Goal: Task Accomplishment & Management: Use online tool/utility

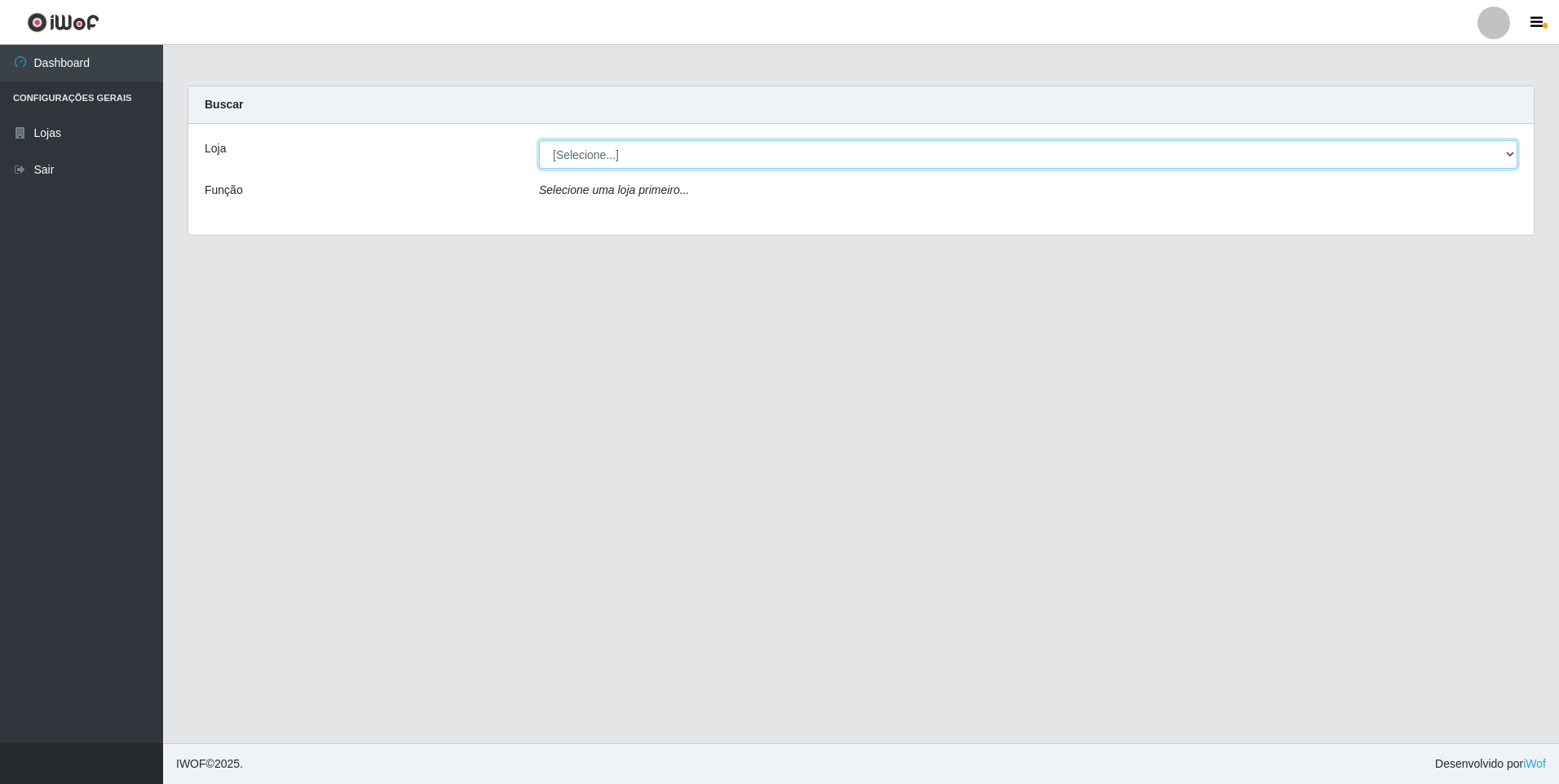
click at [615, 153] on select "[Selecione...] Atacado Vem - [STREET_ADDRESS]" at bounding box center [1028, 154] width 978 height 29
select select "461"
click at [539, 140] on select "[Selecione...] Atacado Vem - [STREET_ADDRESS]" at bounding box center [1028, 154] width 978 height 29
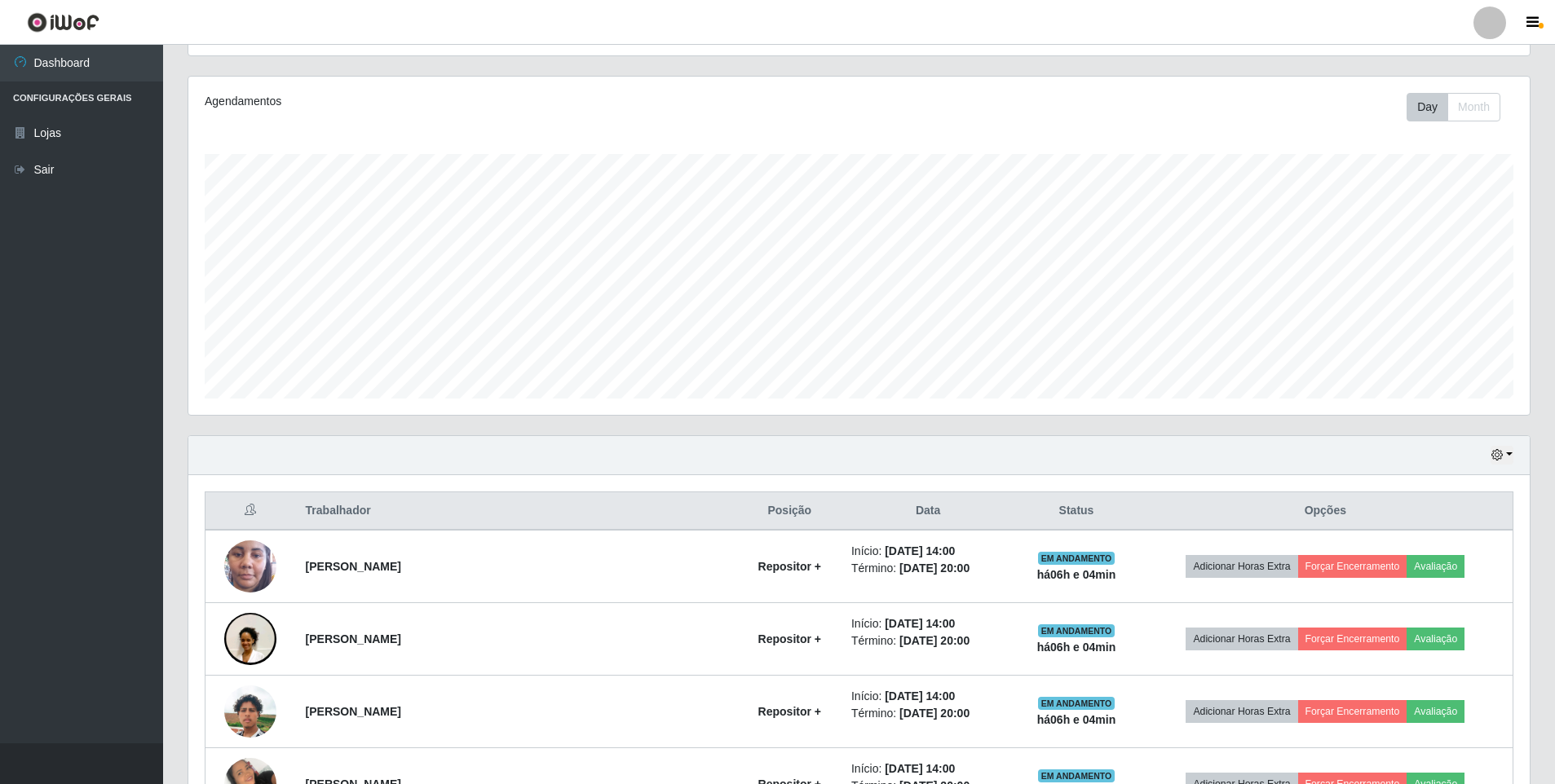
scroll to position [371, 0]
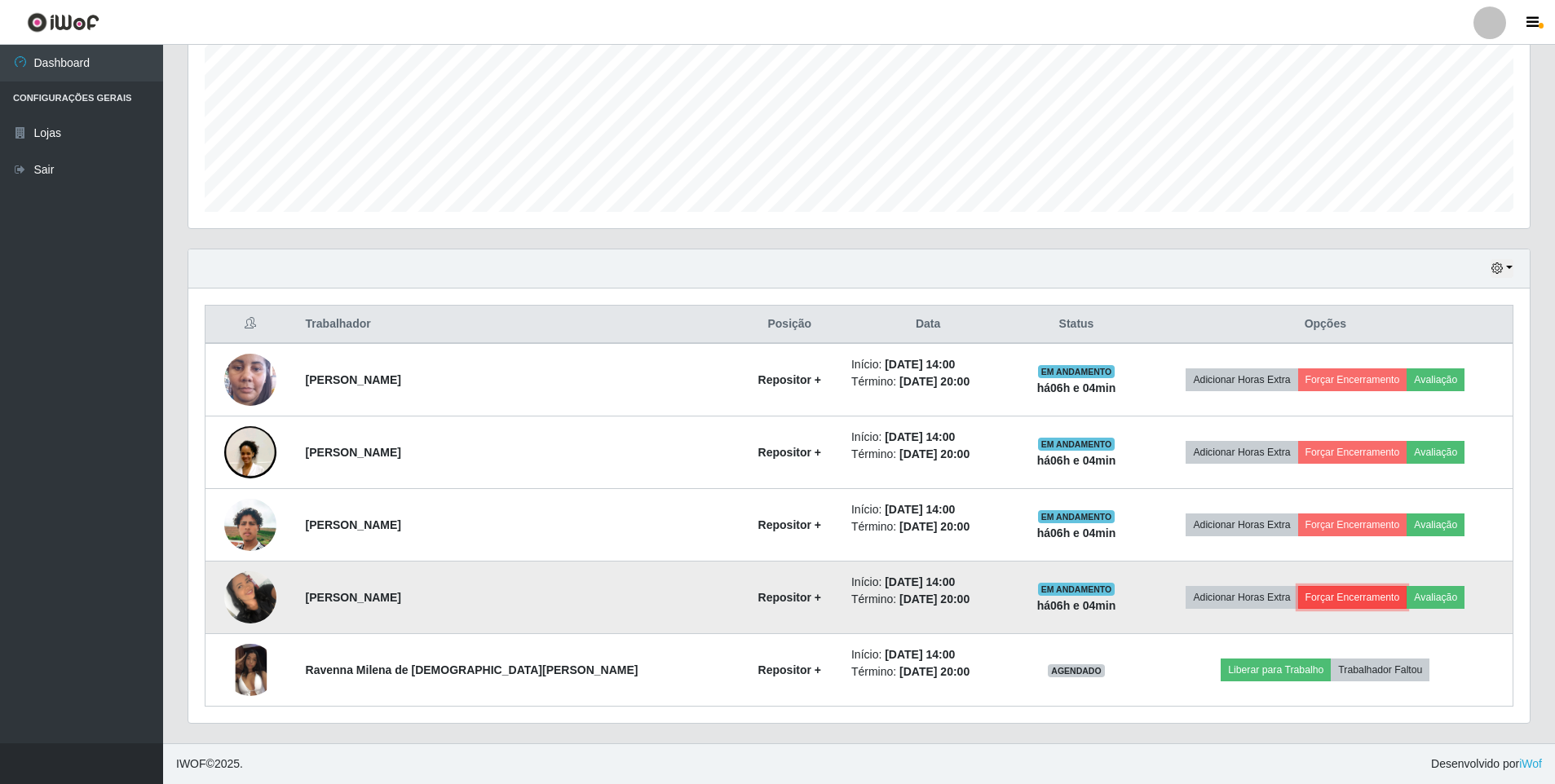
click at [1324, 600] on button "Forçar Encerramento" at bounding box center [1352, 597] width 109 height 23
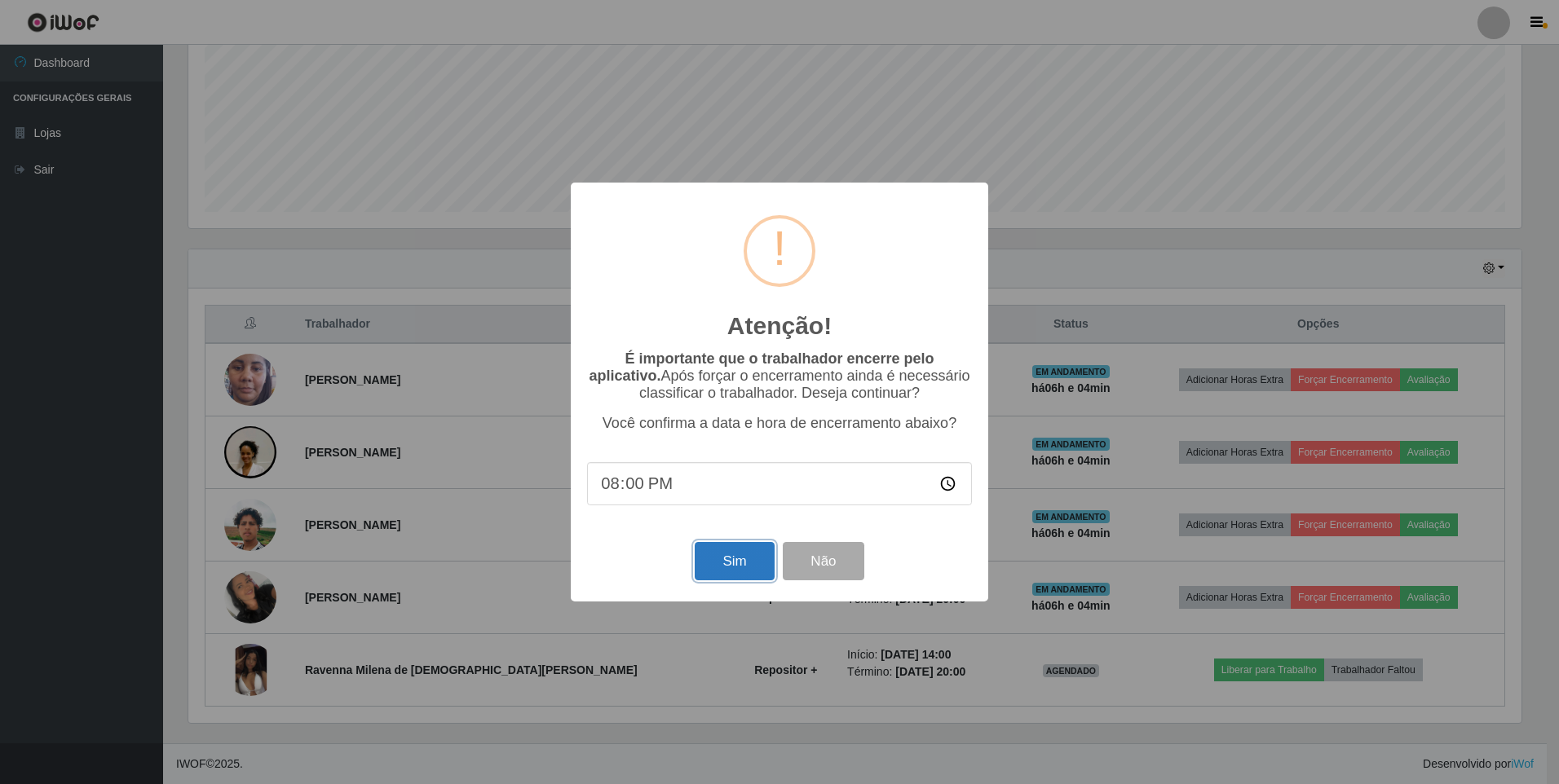
click at [755, 564] on button "Sim" at bounding box center [733, 561] width 79 height 38
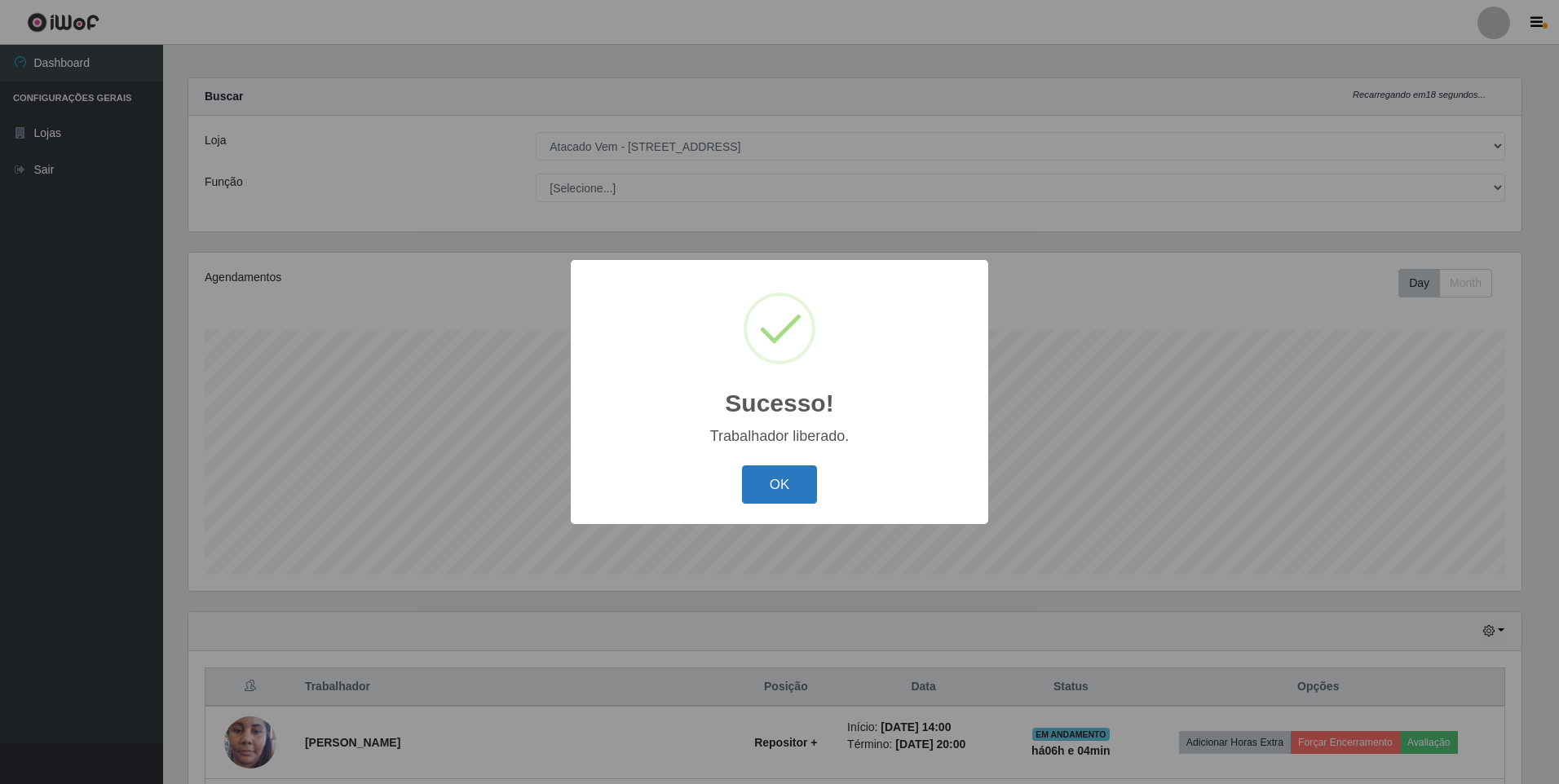
click at [754, 491] on button "OK" at bounding box center [779, 484] width 75 height 38
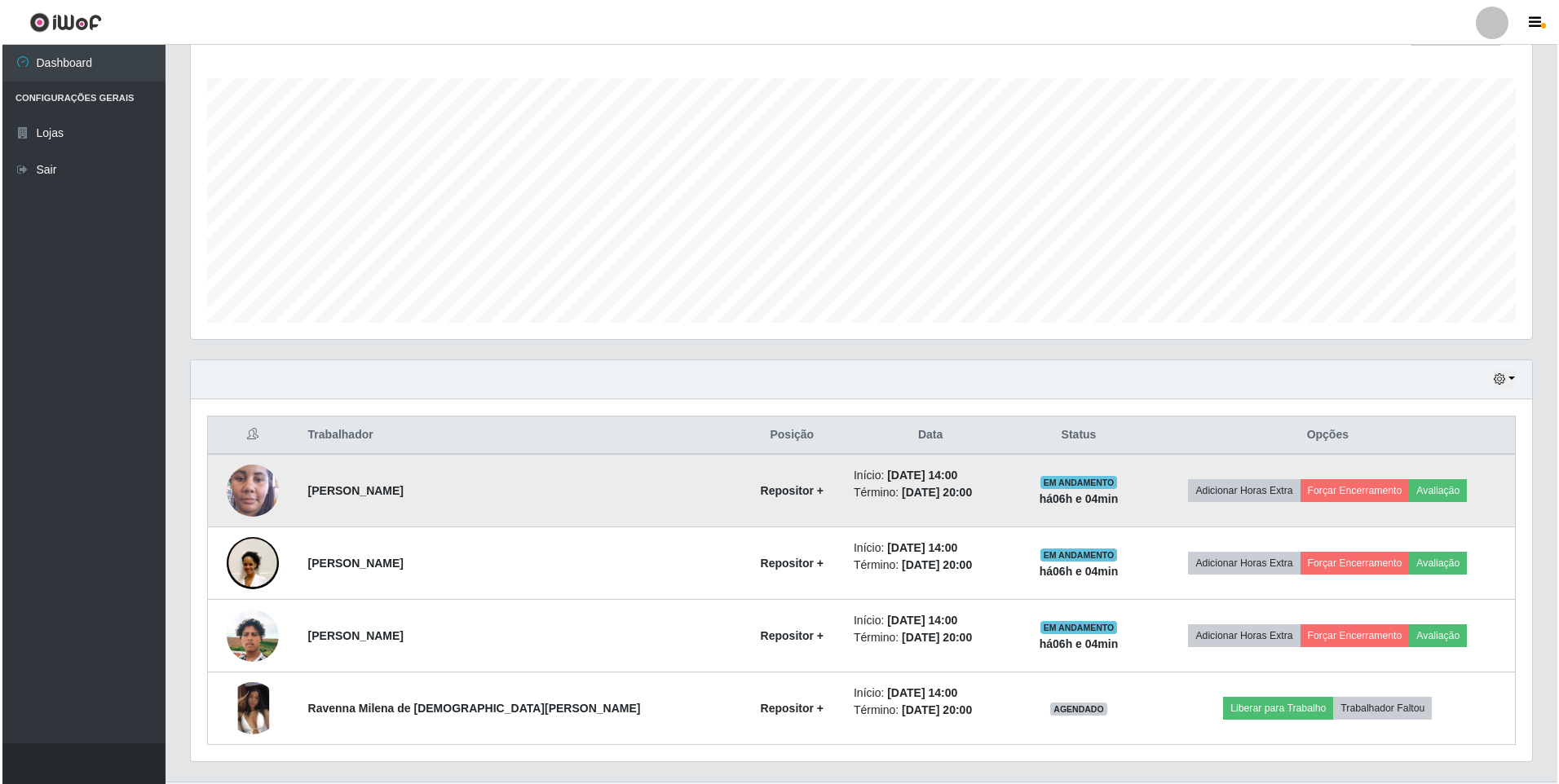
scroll to position [298, 0]
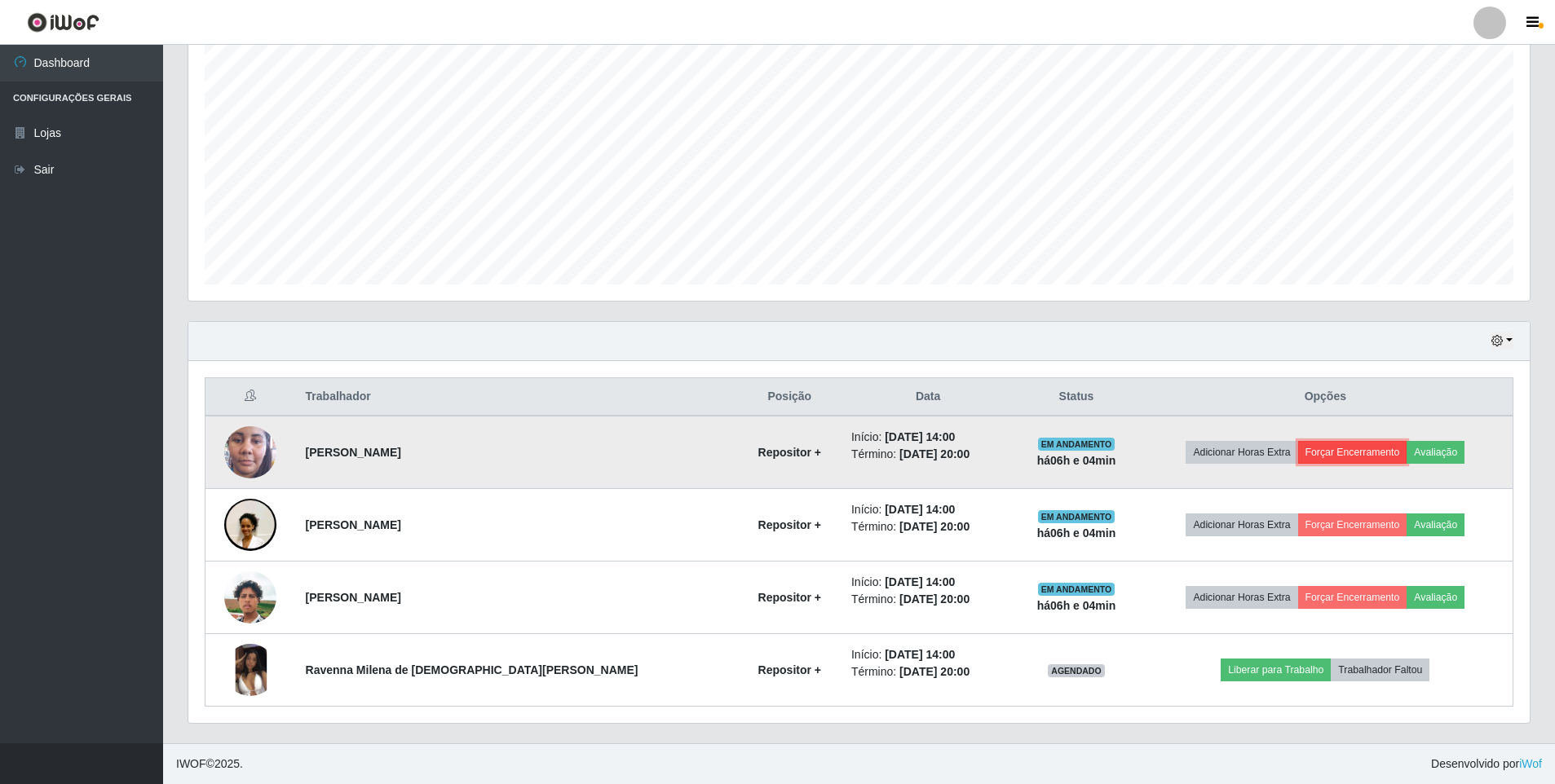
click at [1301, 448] on button "Forçar Encerramento" at bounding box center [1352, 452] width 109 height 23
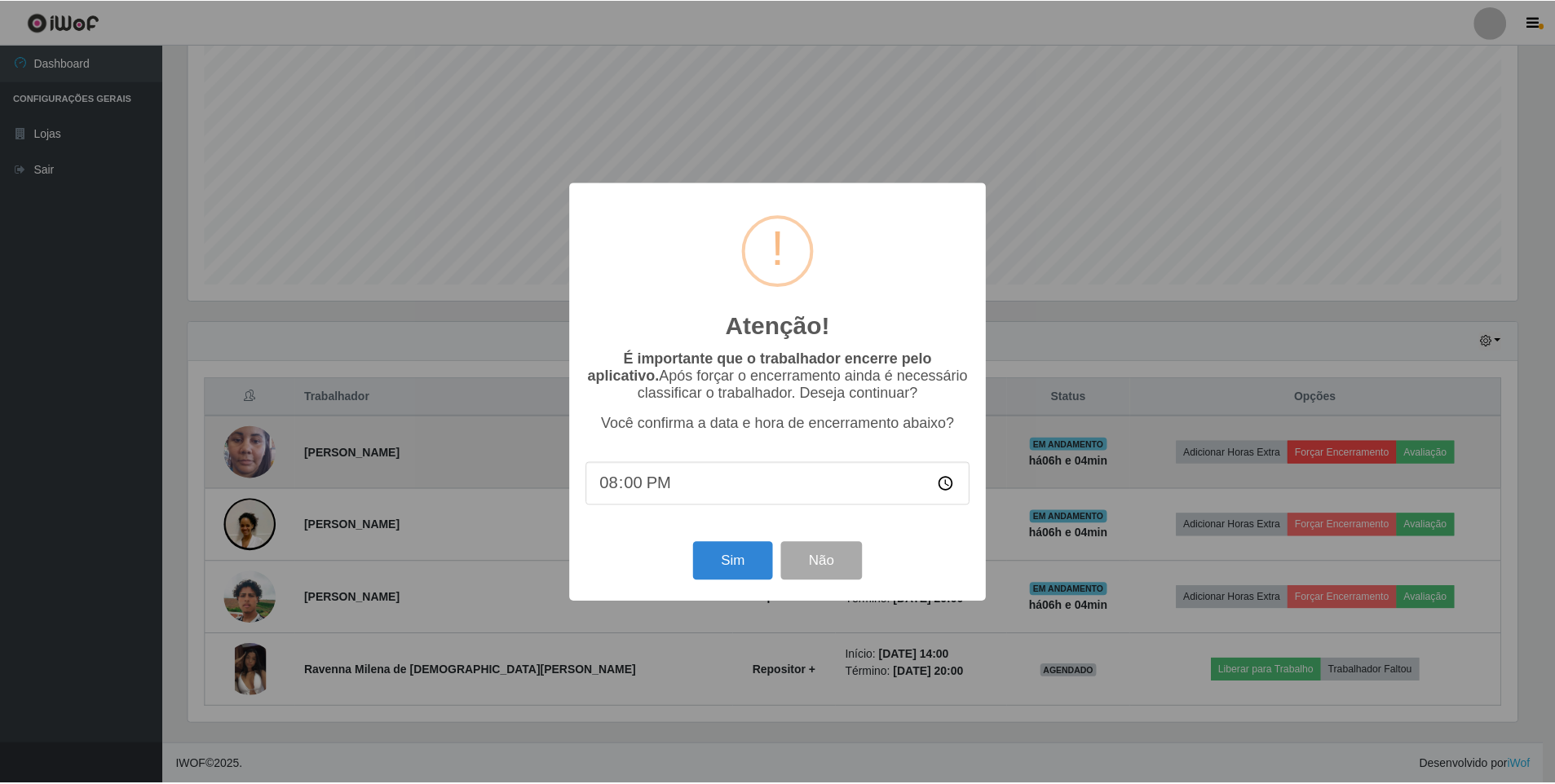
scroll to position [338, 1333]
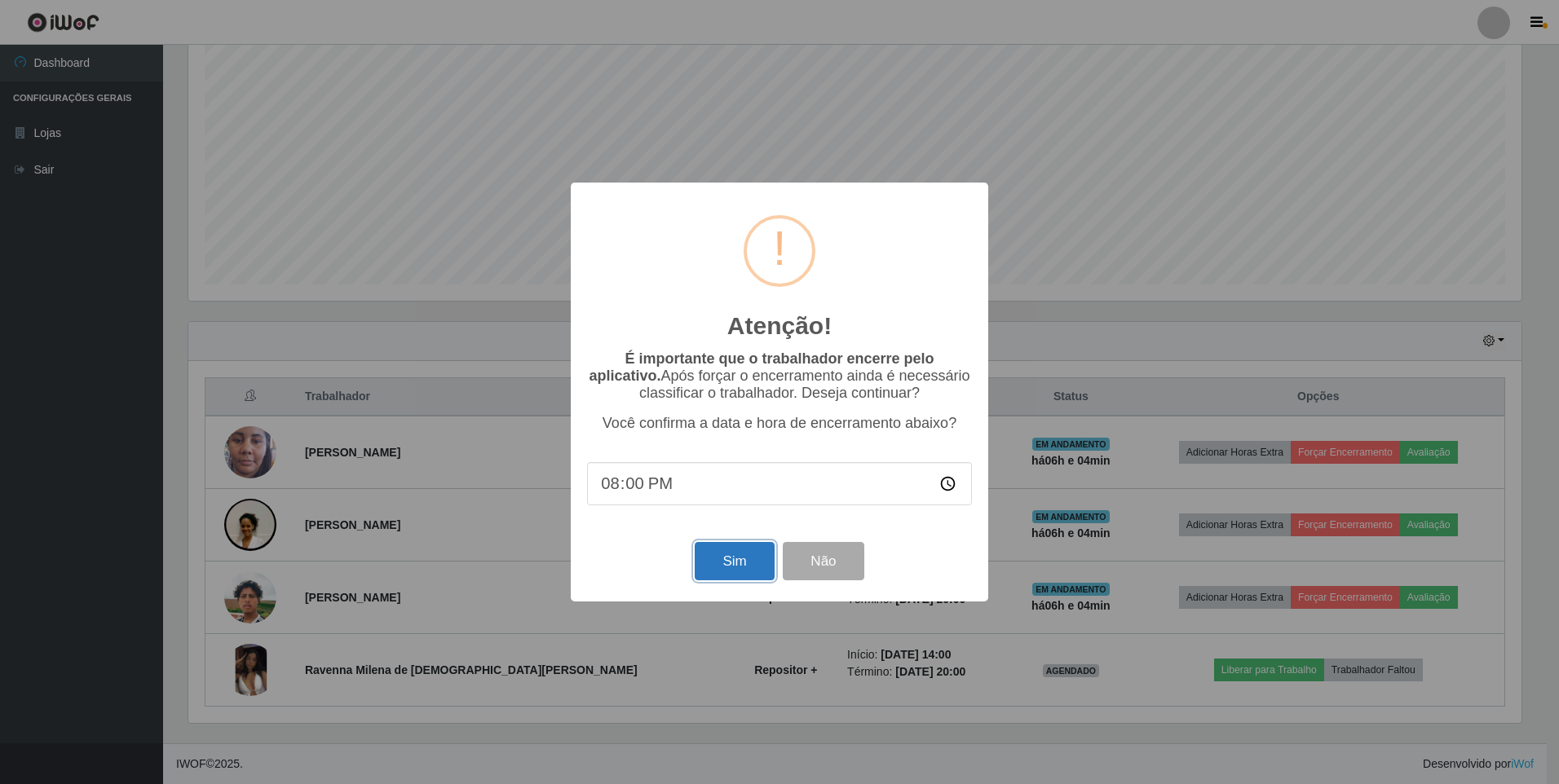
click at [735, 569] on button "Sim" at bounding box center [733, 561] width 79 height 38
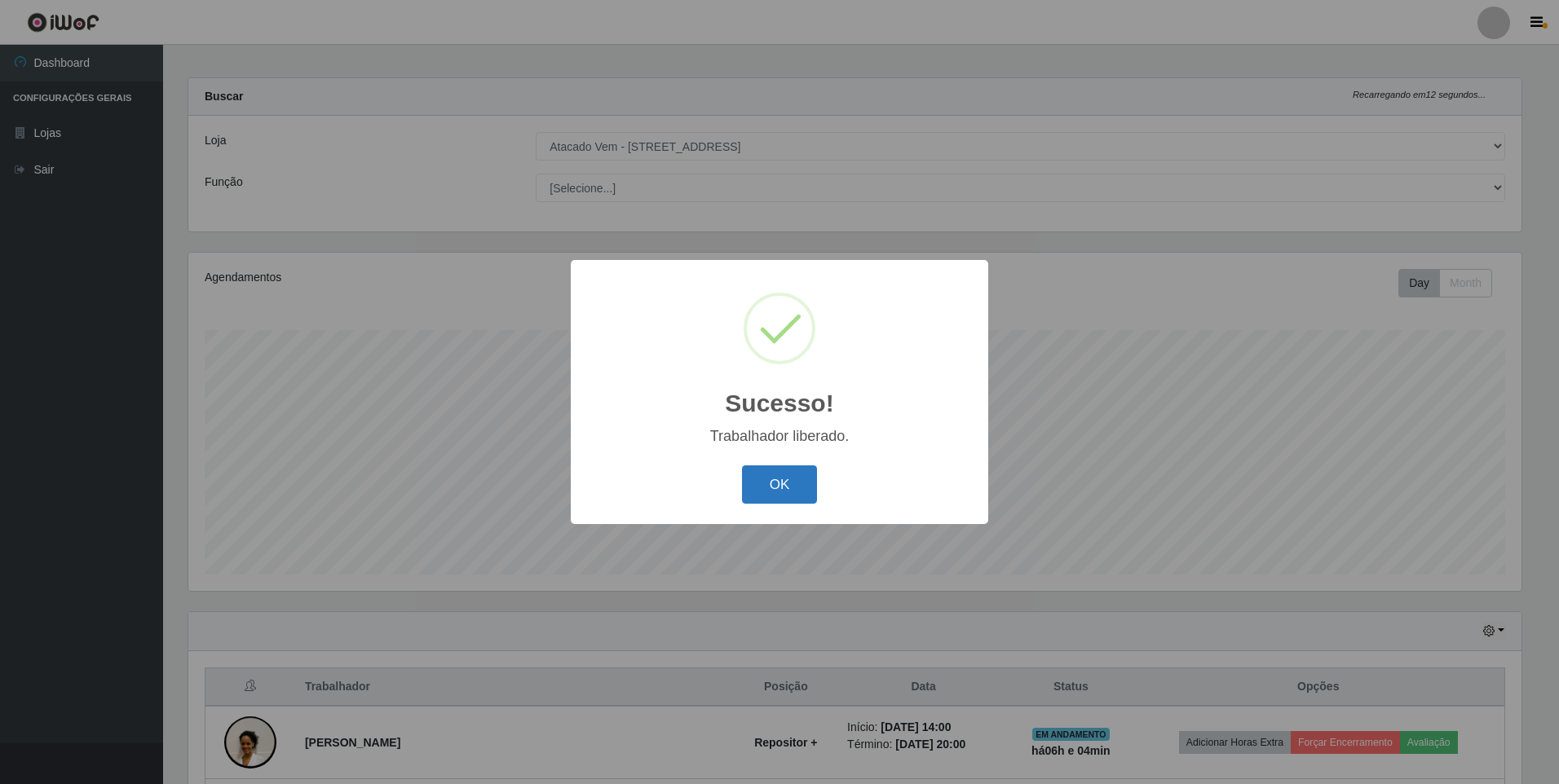
click at [793, 491] on button "OK" at bounding box center [779, 484] width 75 height 38
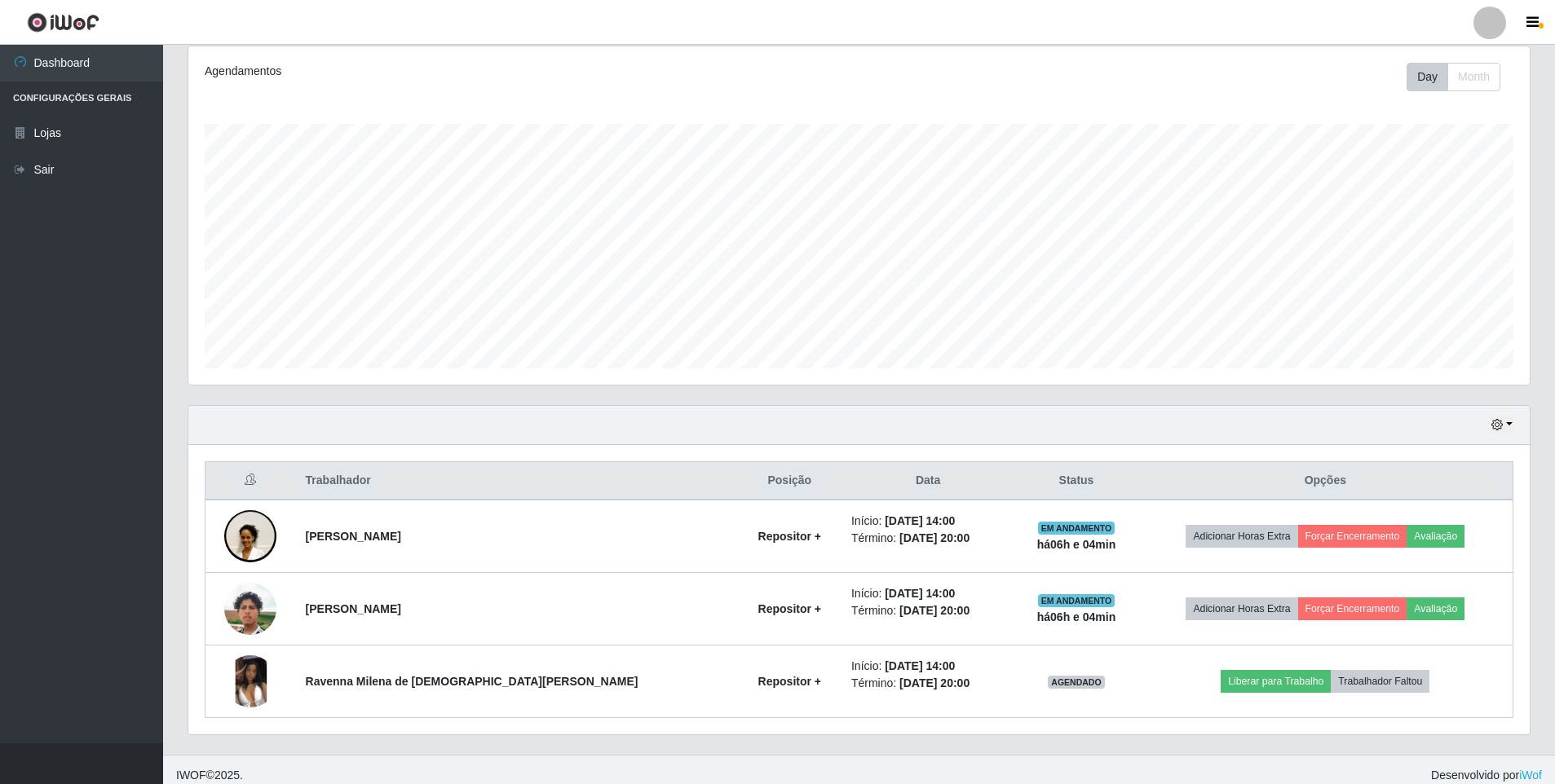
scroll to position [225, 0]
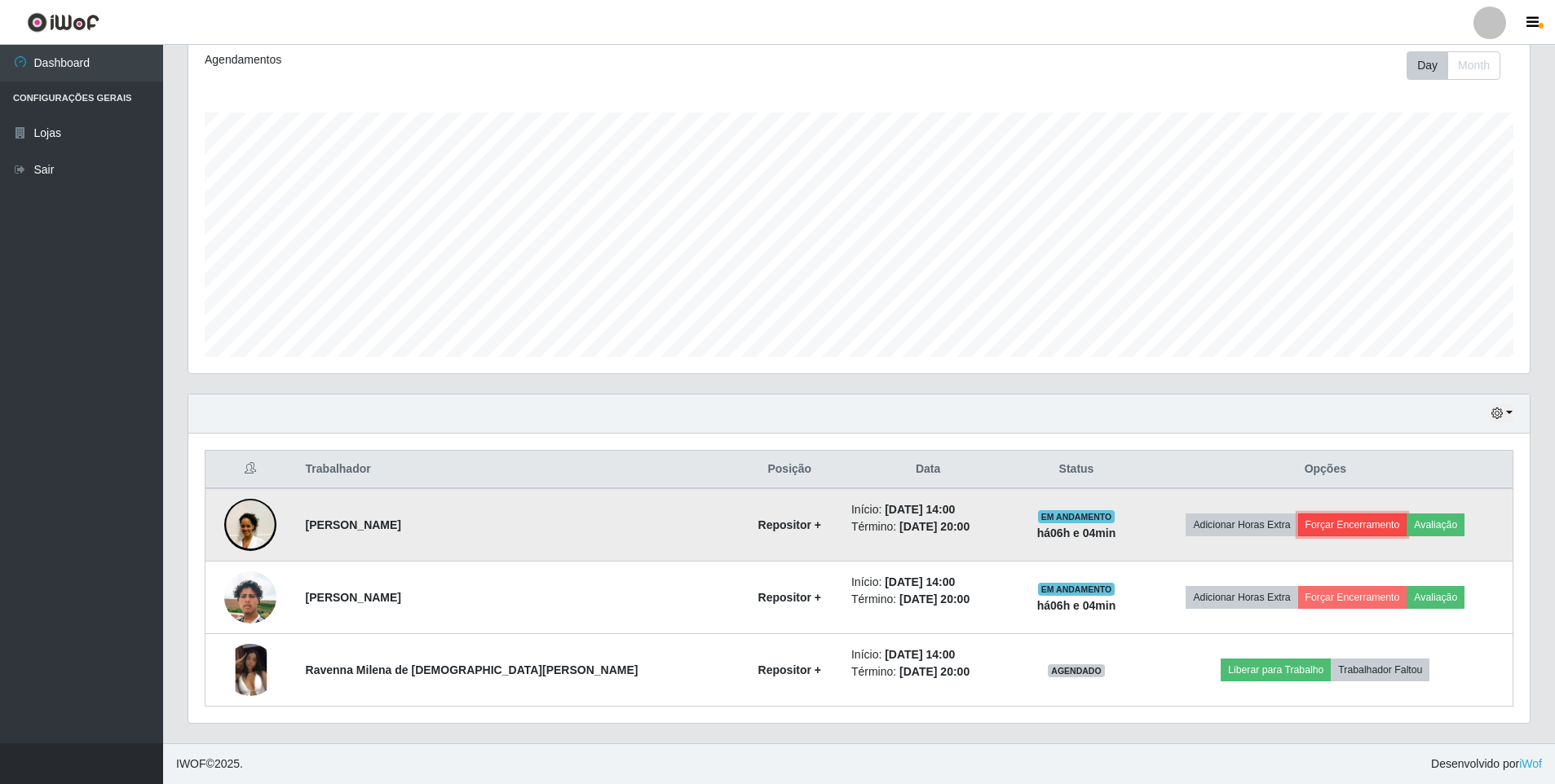
click at [1298, 525] on button "Forçar Encerramento" at bounding box center [1352, 525] width 109 height 23
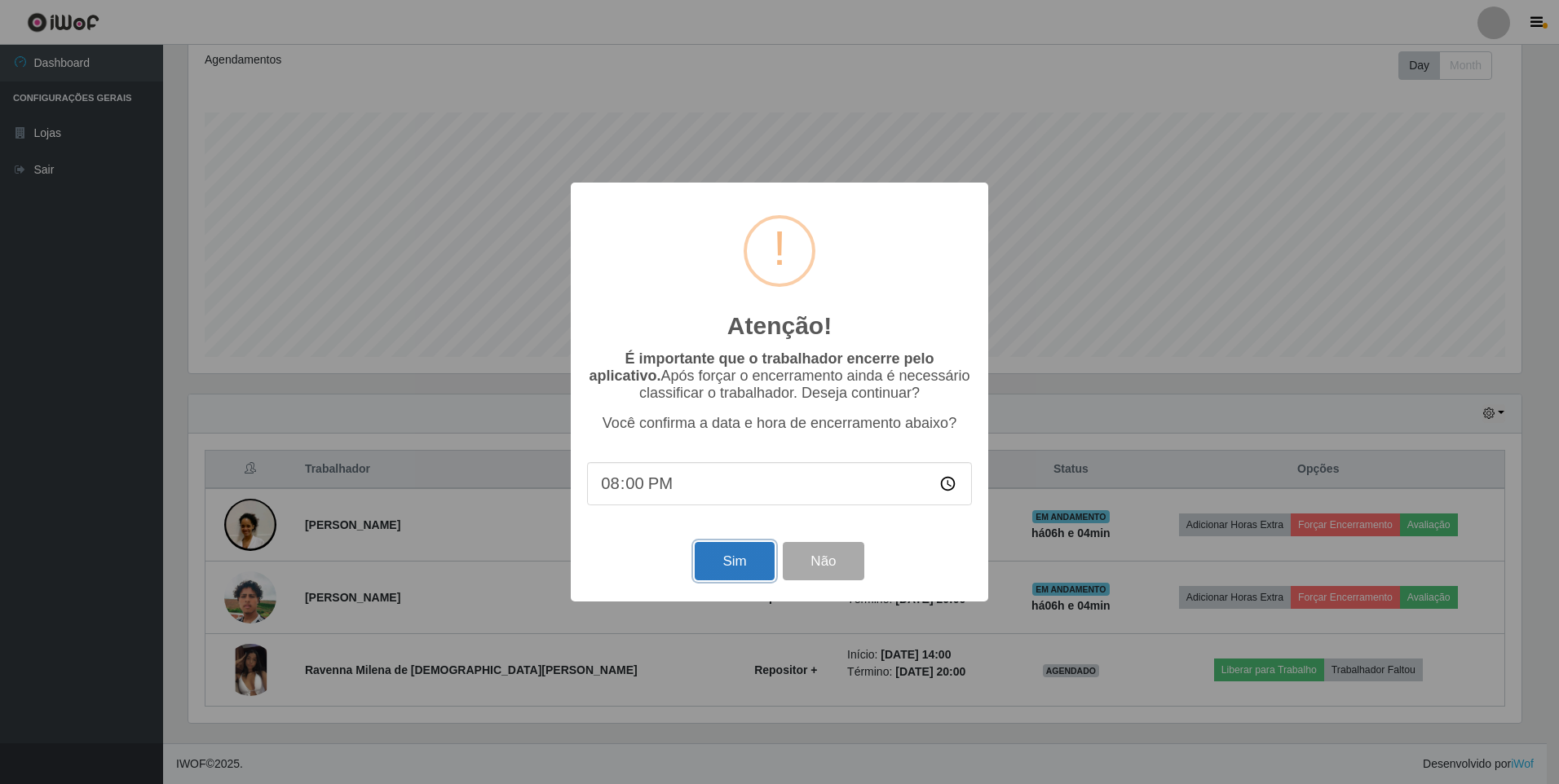
click at [734, 564] on button "Sim" at bounding box center [733, 561] width 79 height 38
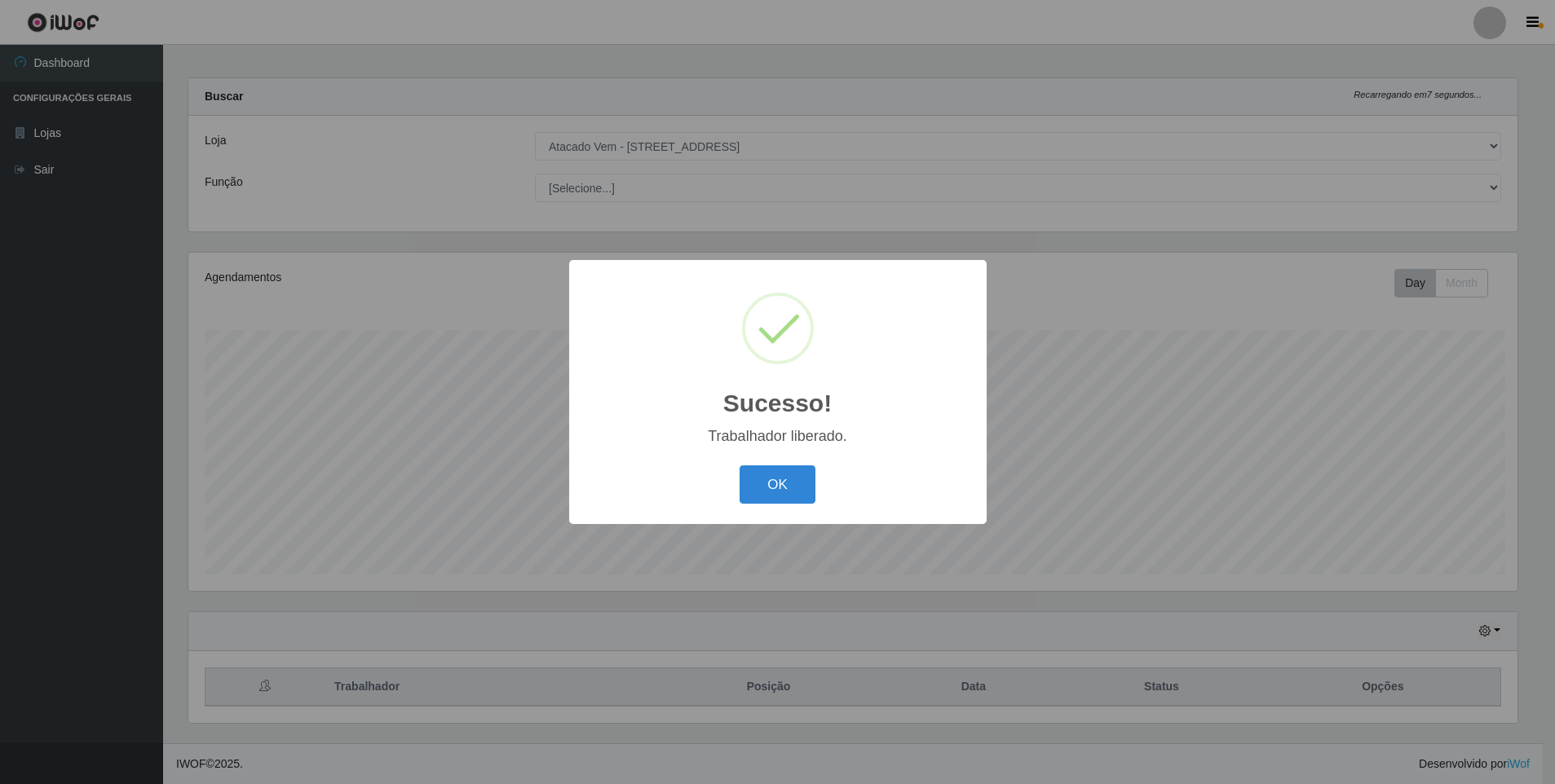
scroll to position [0, 0]
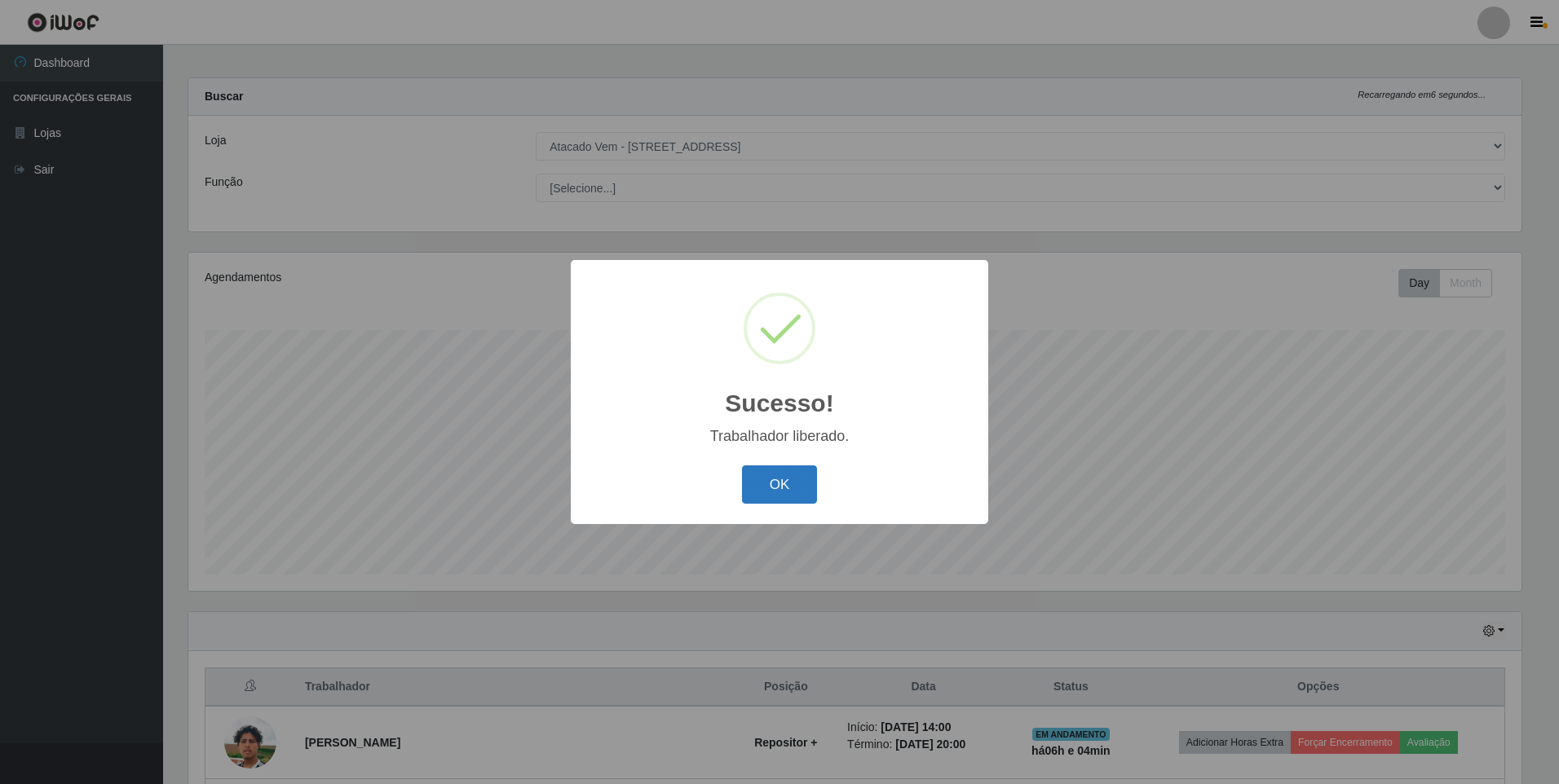
click at [798, 475] on button "OK" at bounding box center [779, 484] width 75 height 38
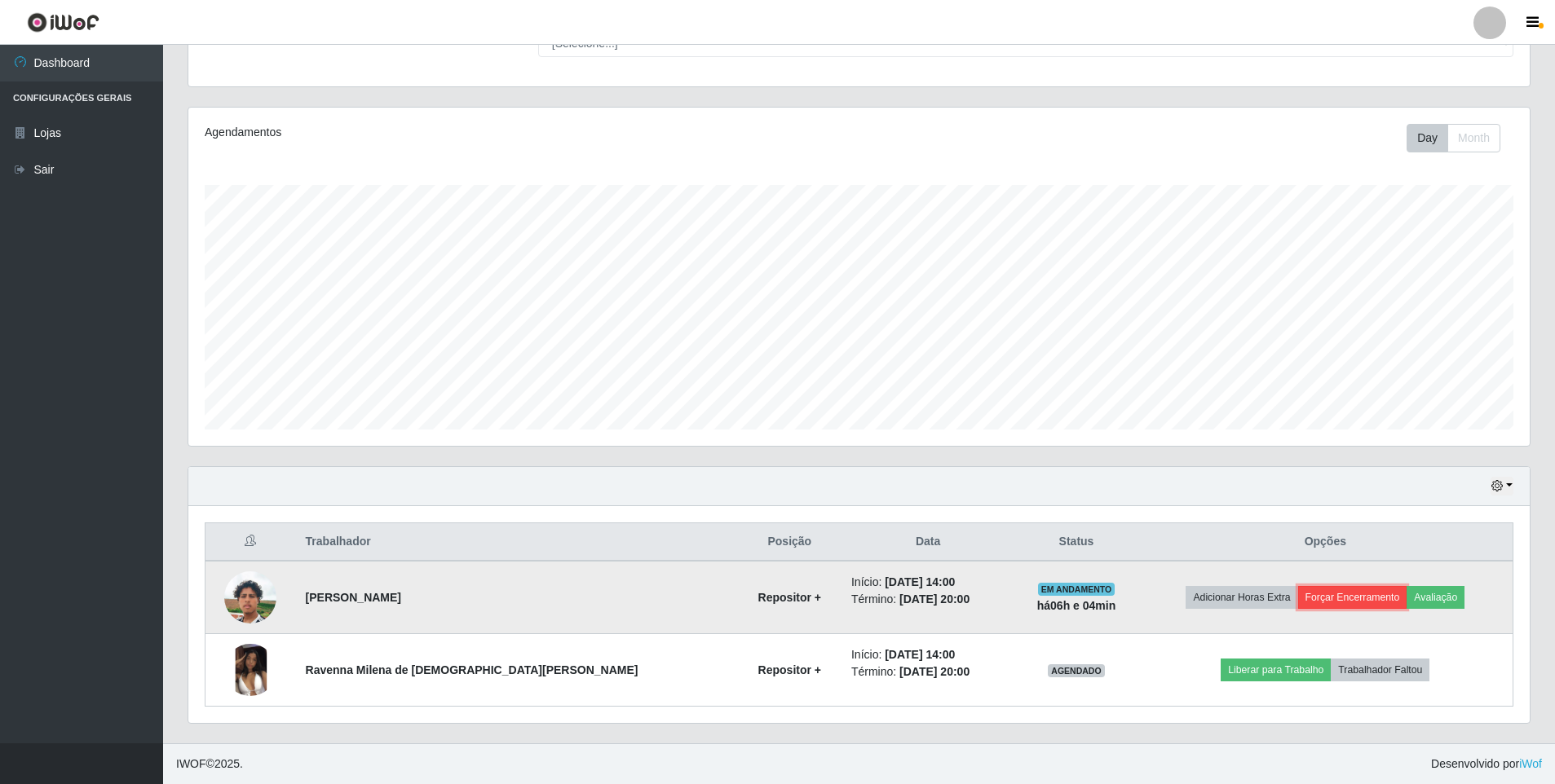
click at [1312, 602] on button "Forçar Encerramento" at bounding box center [1352, 597] width 109 height 23
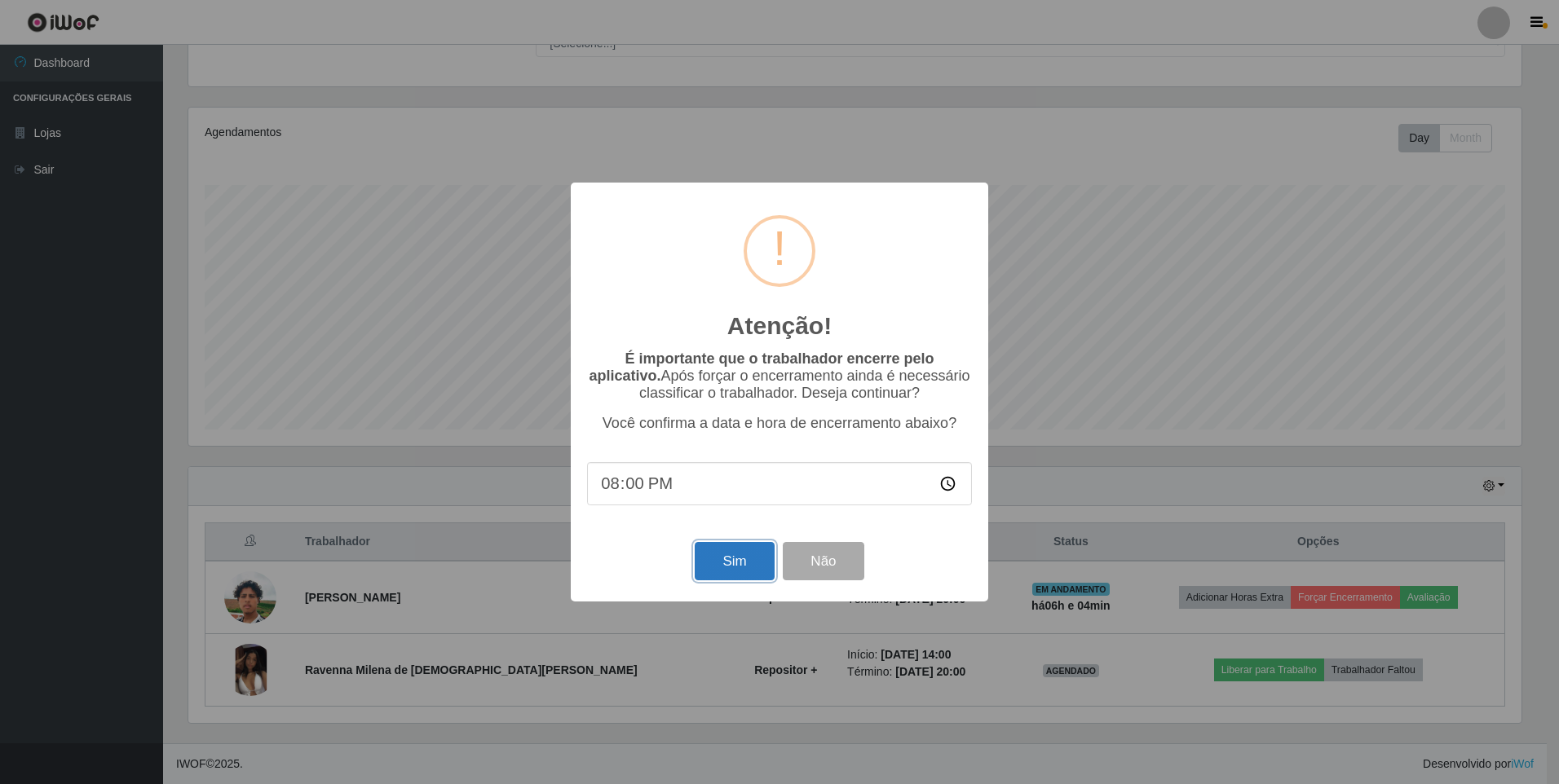
click at [717, 564] on button "Sim" at bounding box center [733, 561] width 79 height 38
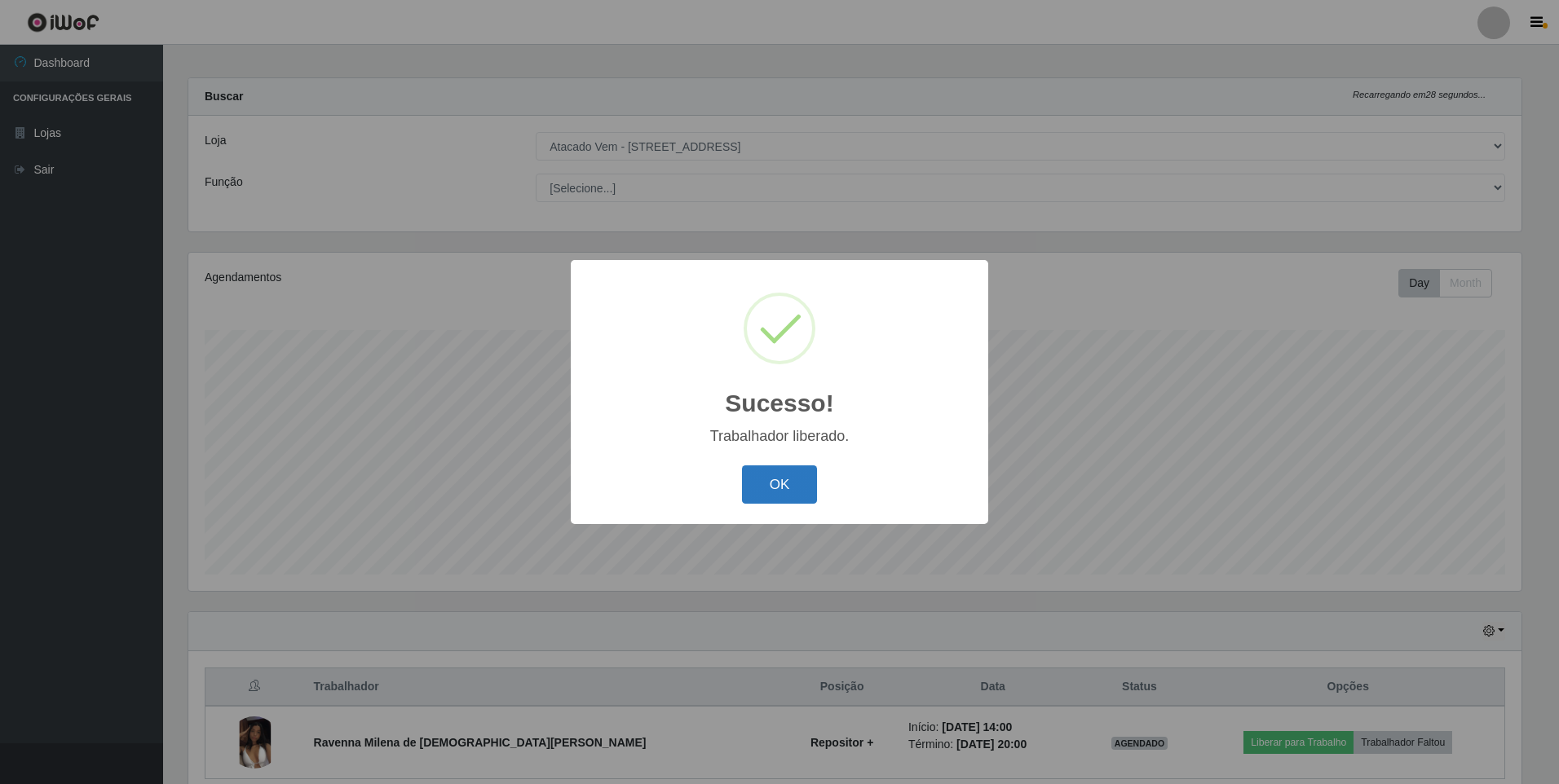
click at [757, 467] on button "OK" at bounding box center [779, 484] width 75 height 38
